Goal: Transaction & Acquisition: Download file/media

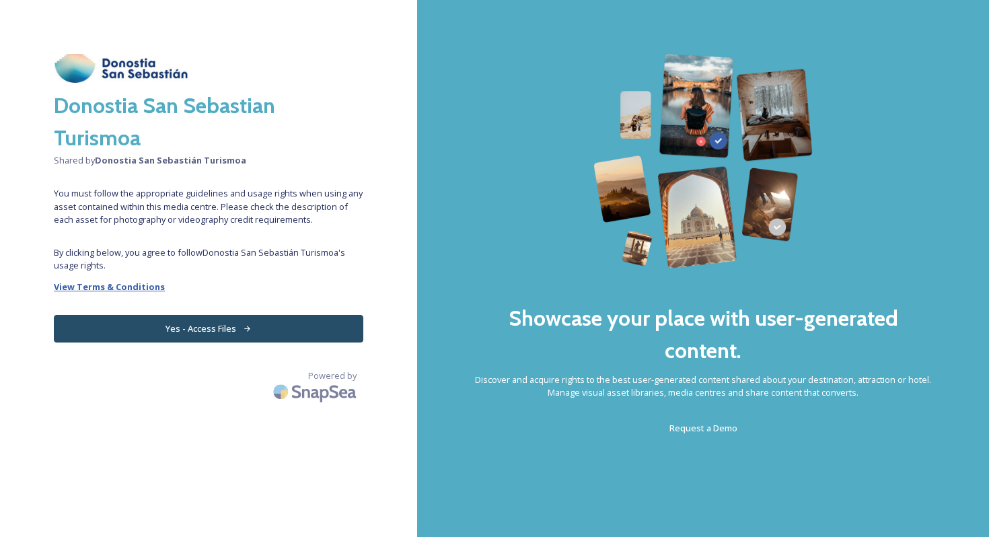
click at [120, 287] on strong "View Terms & Conditions" at bounding box center [109, 287] width 111 height 12
click at [189, 312] on div "Donostia San Sebastian Turismoa Shared by Donostia San Sebastián Turismoa You m…" at bounding box center [208, 268] width 417 height 429
click at [188, 323] on button "Yes - Access Files" at bounding box center [208, 329] width 309 height 28
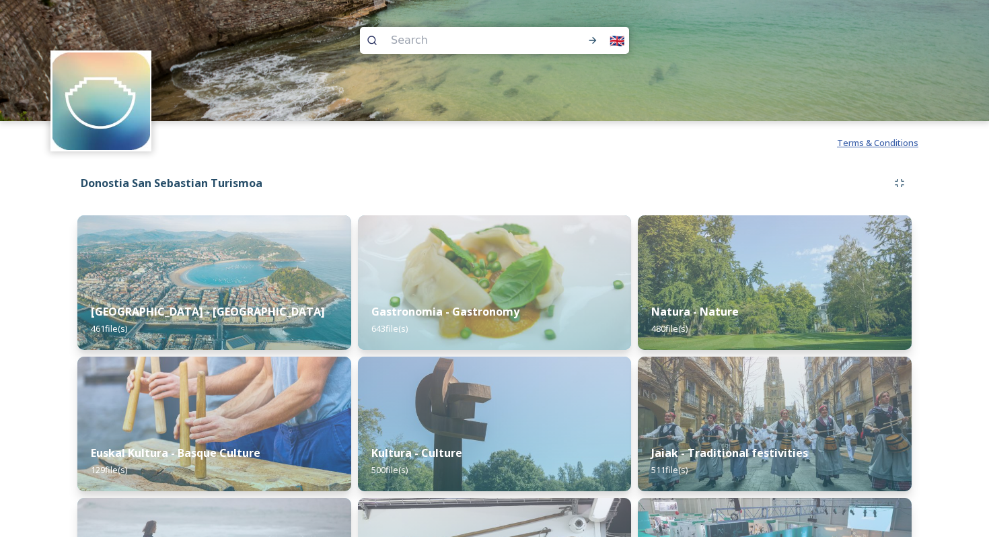
click at [845, 145] on span "Terms & Conditions" at bounding box center [877, 143] width 81 height 12
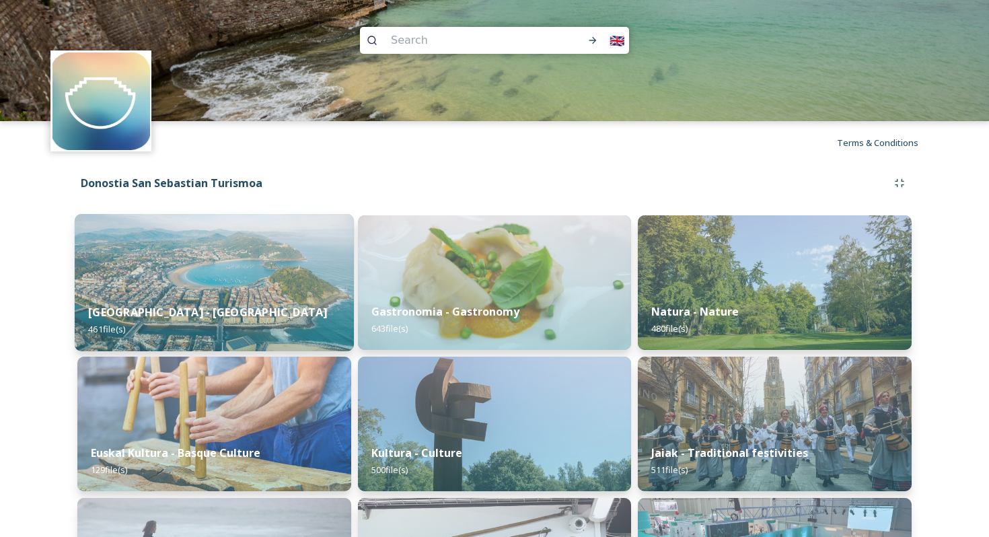
click at [237, 277] on img at bounding box center [214, 282] width 279 height 137
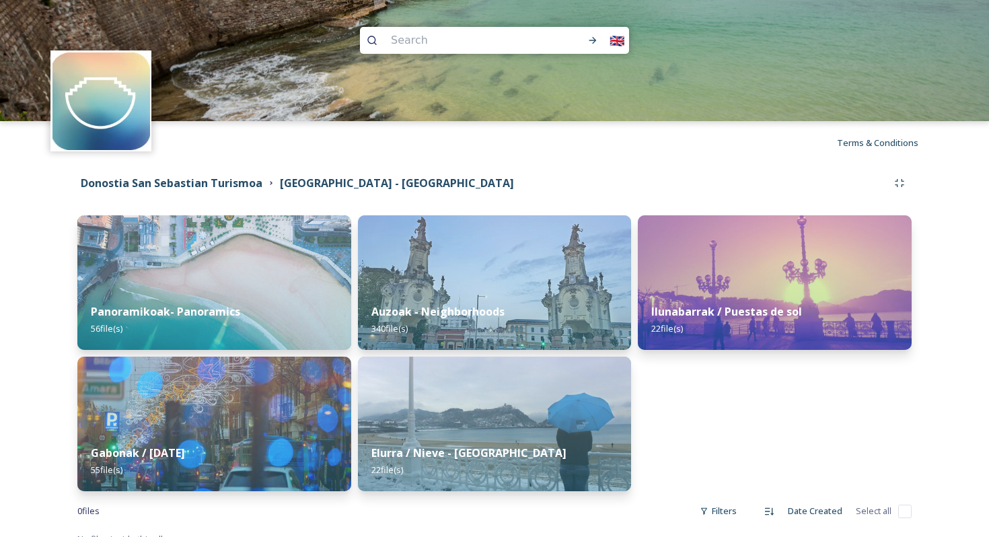
click at [237, 277] on img at bounding box center [214, 282] width 274 height 135
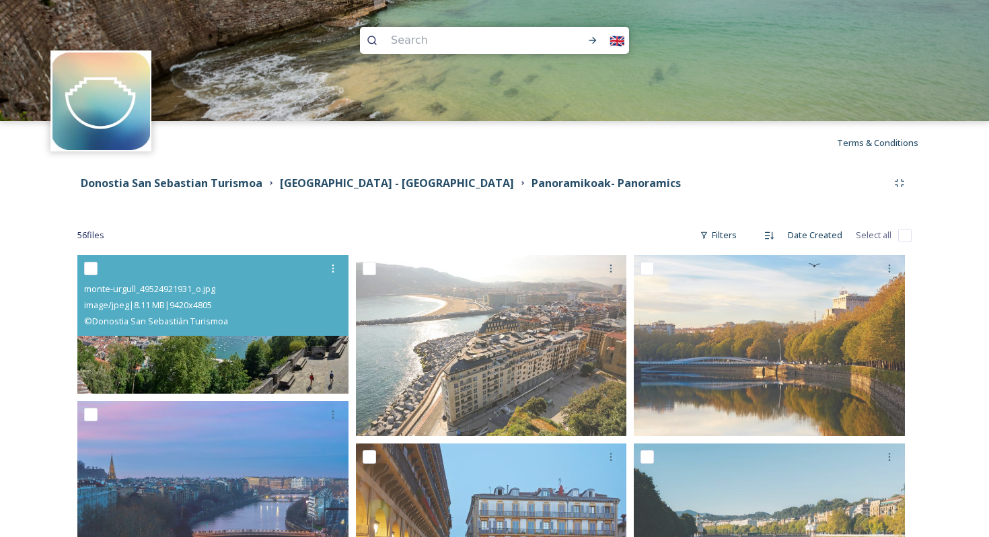
click at [228, 358] on img at bounding box center [212, 324] width 271 height 139
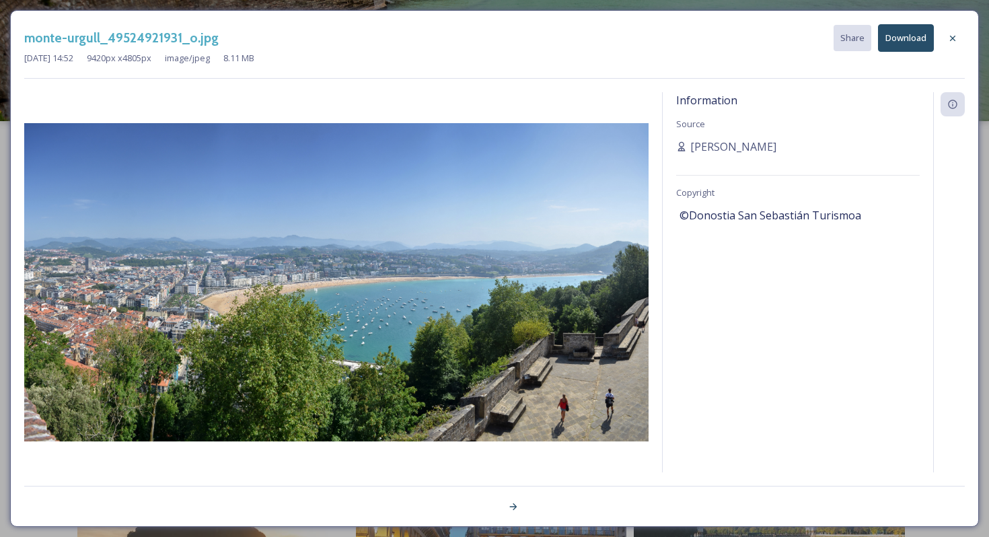
click at [898, 37] on button "Download" at bounding box center [906, 38] width 56 height 28
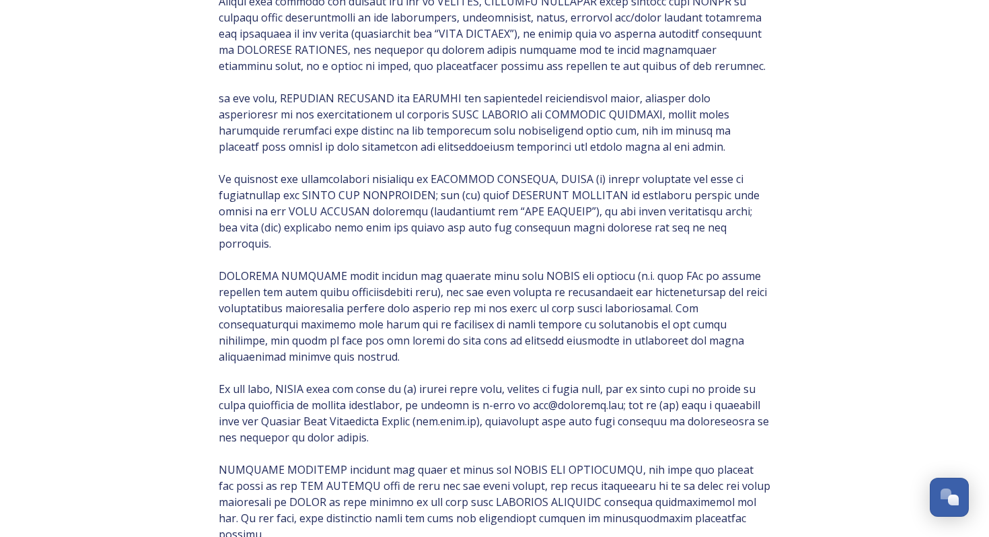
scroll to position [1339, 0]
